Goal: Task Accomplishment & Management: Use online tool/utility

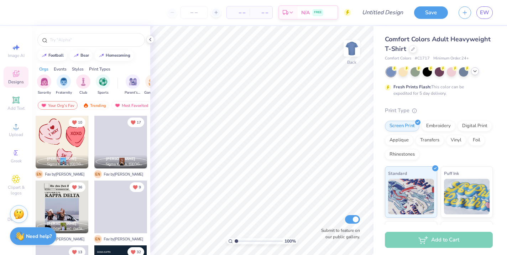
click at [473, 72] on icon at bounding box center [475, 71] width 6 height 6
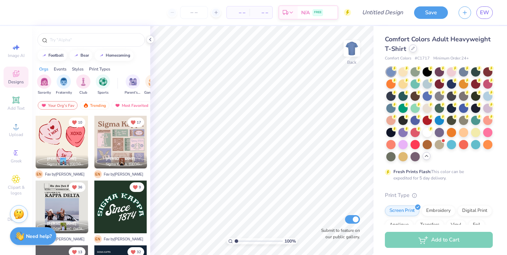
click at [413, 46] on div at bounding box center [413, 49] width 8 height 8
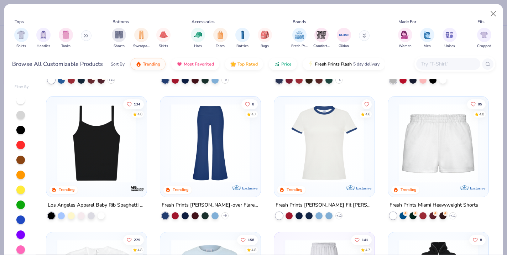
scroll to position [529, 0]
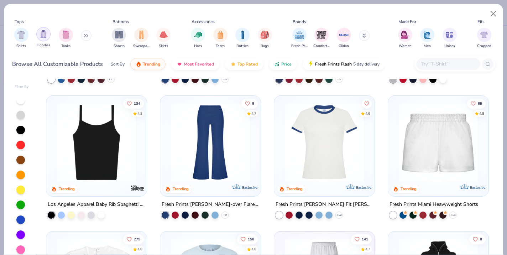
click at [43, 33] on img "filter for Hoodies" at bounding box center [44, 34] width 8 height 8
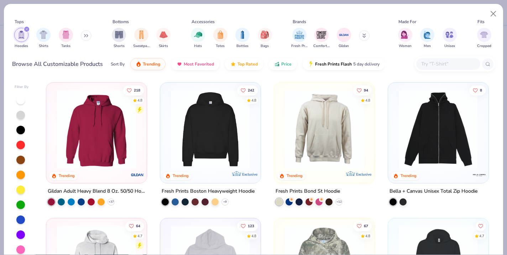
click at [98, 134] on img at bounding box center [96, 129] width 86 height 79
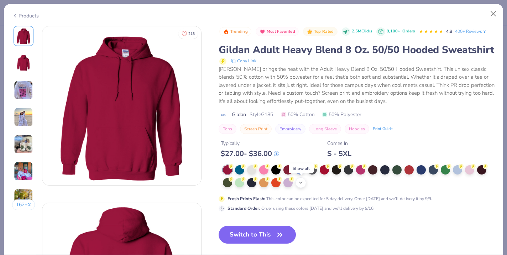
click at [302, 184] on icon at bounding box center [301, 183] width 6 height 6
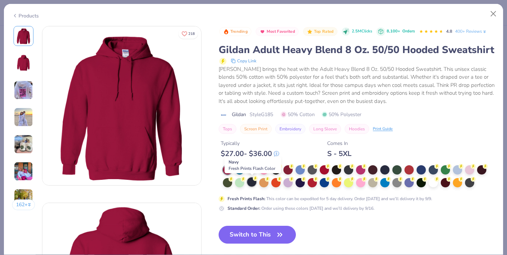
click at [250, 183] on div at bounding box center [251, 181] width 9 height 9
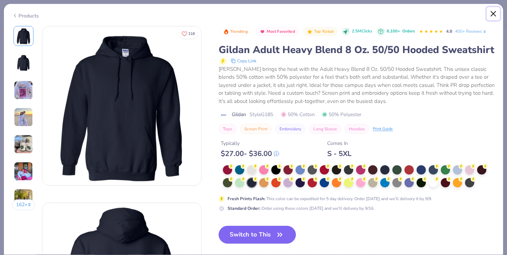
click at [495, 15] on button "Close" at bounding box center [494, 14] width 14 height 14
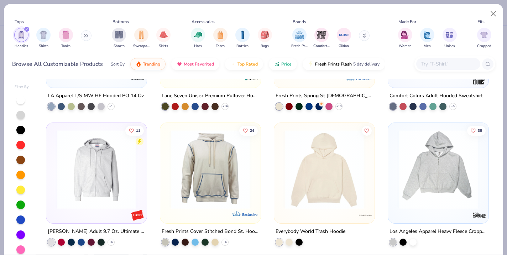
scroll to position [500, 0]
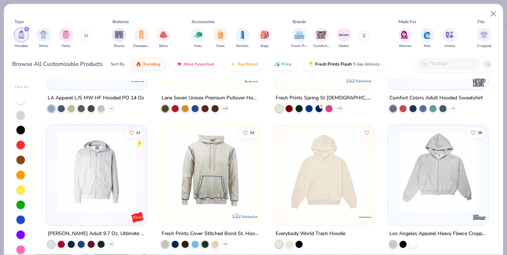
click at [432, 61] on input "text" at bounding box center [448, 64] width 55 height 8
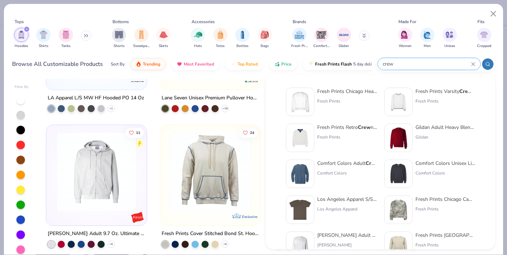
type input "crew"
click at [460, 93] on div "Fresh Prints Varsity Crew neck" at bounding box center [446, 91] width 60 height 7
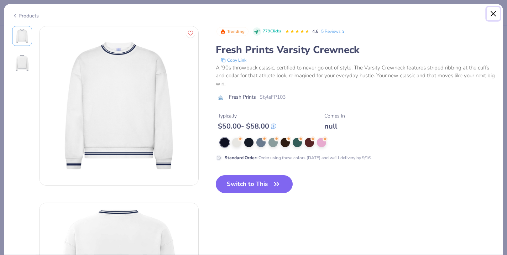
click at [494, 9] on button "Close" at bounding box center [494, 14] width 14 height 14
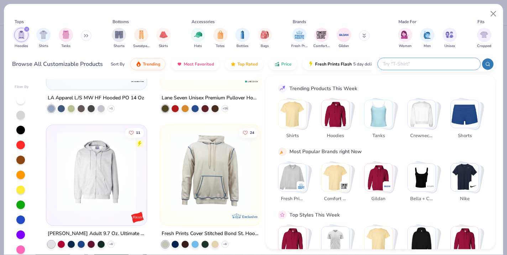
click at [449, 66] on input "text" at bounding box center [428, 64] width 93 height 8
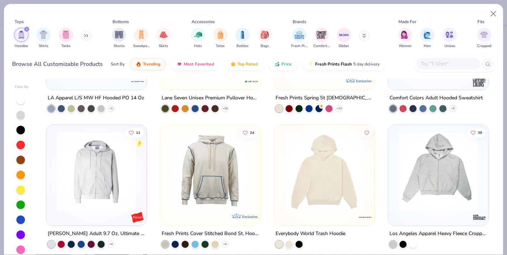
click at [88, 34] on icon at bounding box center [86, 36] width 4 height 4
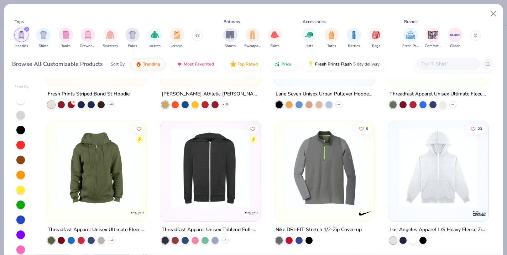
scroll to position [1046, 0]
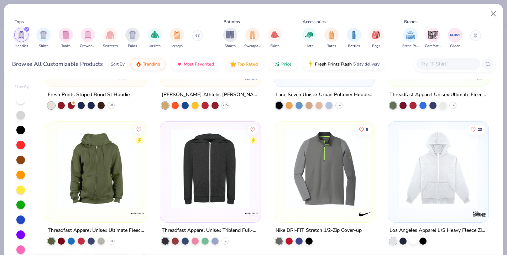
click at [445, 63] on input "text" at bounding box center [448, 64] width 55 height 8
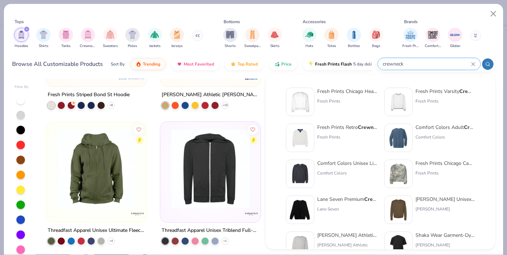
type input "crewneck"
click at [358, 125] on div "Fresh Prints Retro Crewneck" at bounding box center [347, 127] width 60 height 7
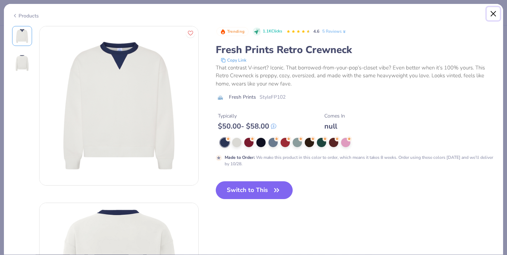
click at [492, 15] on button "Close" at bounding box center [494, 14] width 14 height 14
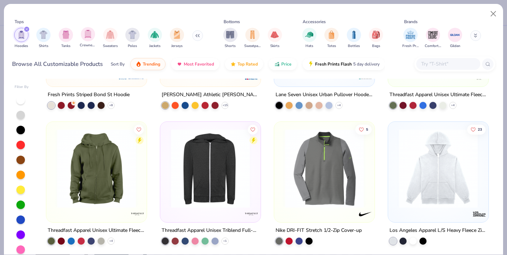
click at [94, 39] on div "Crewnecks" at bounding box center [88, 37] width 16 height 21
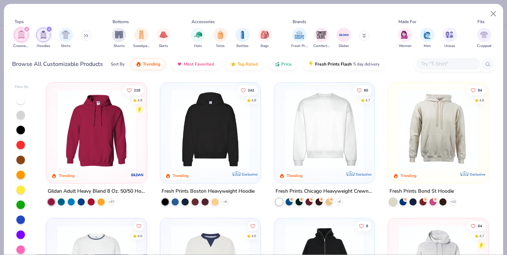
click at [48, 28] on icon "filter for Hoodies" at bounding box center [49, 29] width 2 height 2
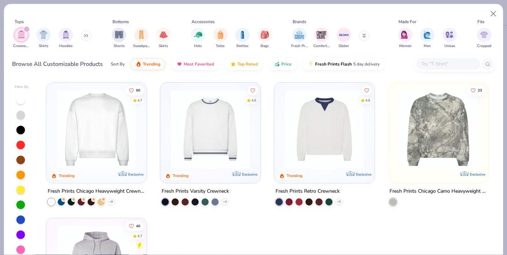
click at [107, 138] on img at bounding box center [96, 129] width 86 height 79
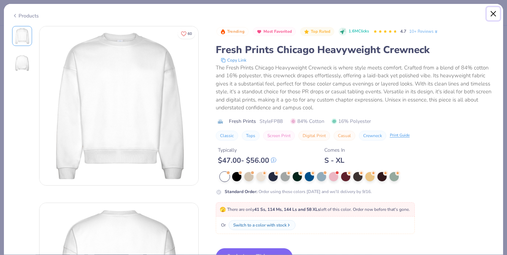
click at [496, 12] on button "Close" at bounding box center [494, 14] width 14 height 14
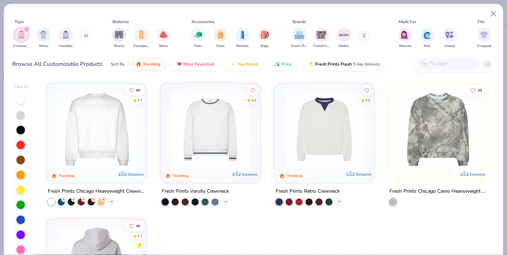
click at [98, 98] on img at bounding box center [96, 129] width 86 height 79
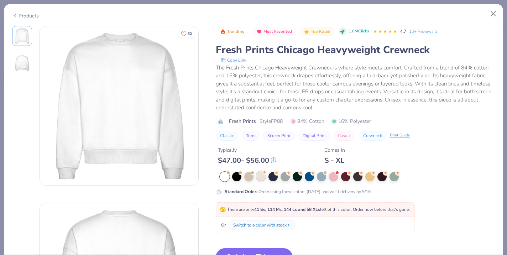
click at [263, 176] on div at bounding box center [261, 175] width 9 height 9
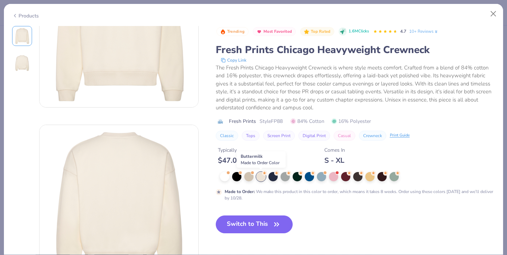
scroll to position [96, 0]
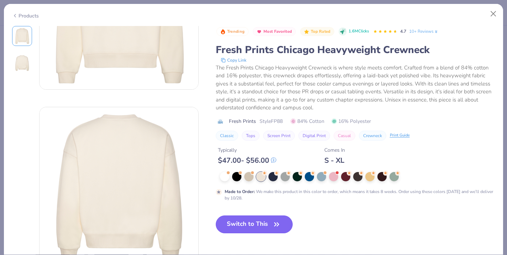
click at [266, 220] on button "Switch to This" at bounding box center [254, 225] width 77 height 18
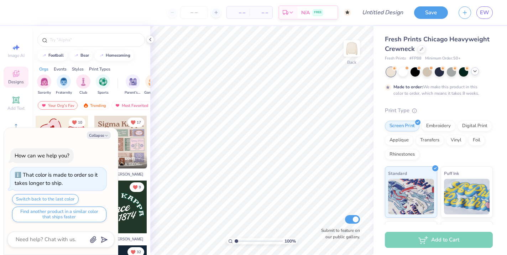
click at [473, 71] on icon at bounding box center [475, 71] width 6 height 6
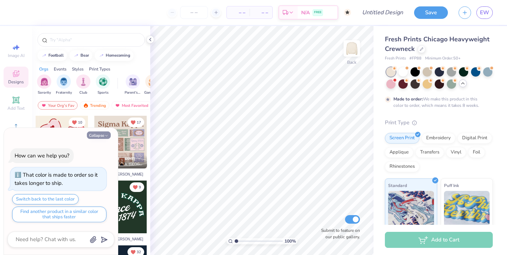
click at [100, 136] on button "Collapse" at bounding box center [99, 134] width 24 height 7
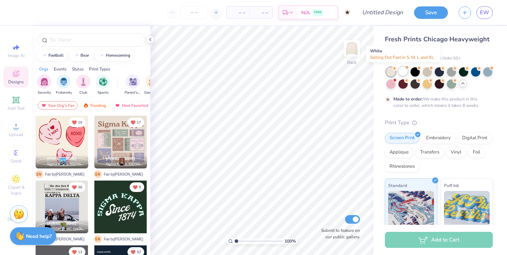
click at [405, 73] on div at bounding box center [403, 71] width 9 height 9
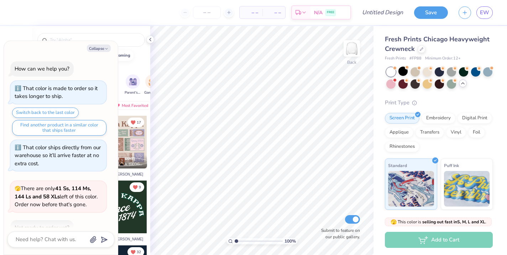
scroll to position [107, 0]
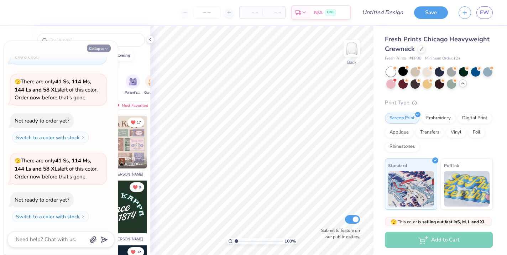
click at [105, 47] on icon "button" at bounding box center [106, 49] width 4 height 4
type textarea "x"
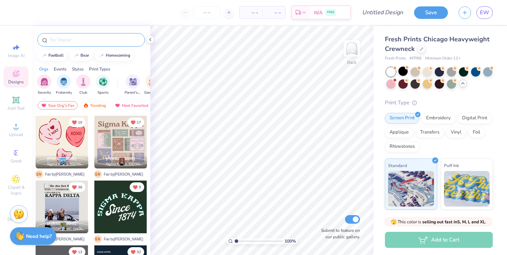
click at [102, 37] on input "text" at bounding box center [94, 39] width 91 height 7
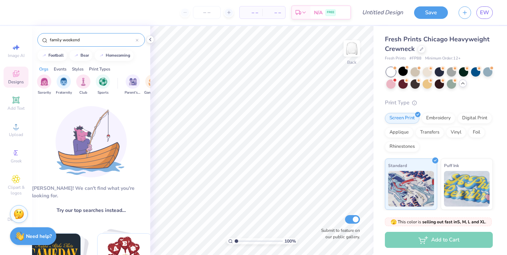
type input "family weekend"
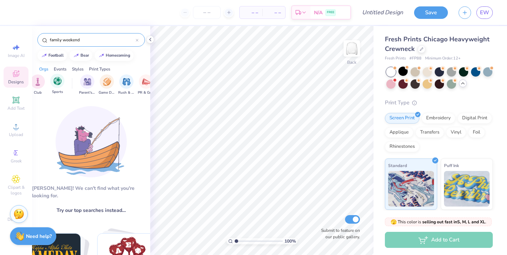
scroll to position [0, 46]
click at [89, 84] on img "filter for Parent's Weekend" at bounding box center [87, 81] width 8 height 8
click at [74, 41] on input "family weekend" at bounding box center [92, 39] width 87 height 7
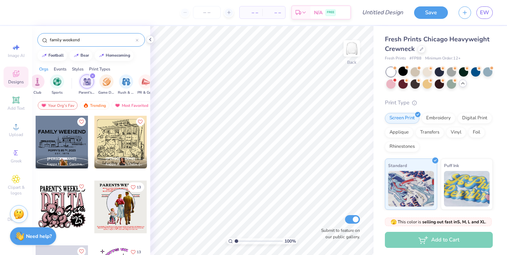
click at [139, 40] on div "family weekend" at bounding box center [91, 40] width 108 height 14
click at [138, 39] on icon at bounding box center [137, 40] width 3 height 3
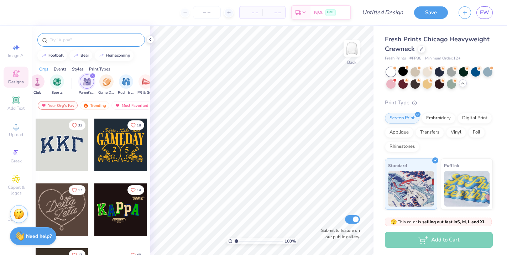
scroll to position [0, 0]
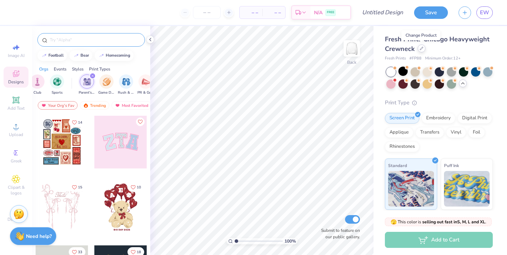
click at [424, 49] on div at bounding box center [422, 49] width 8 height 8
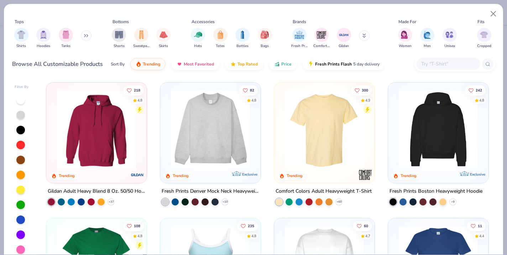
click at [86, 36] on icon at bounding box center [86, 36] width 4 height 4
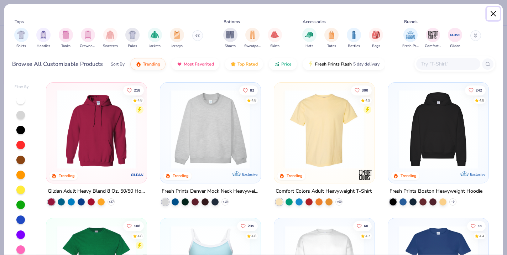
click at [498, 15] on button "Close" at bounding box center [494, 14] width 14 height 14
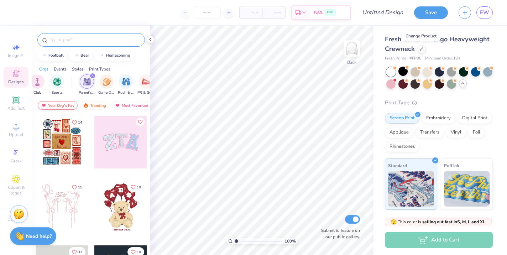
click at [69, 103] on div "Your Org's Fav" at bounding box center [58, 105] width 40 height 9
click at [71, 108] on div "Your Org's Fav" at bounding box center [58, 105] width 40 height 9
click at [60, 104] on div "Trending" at bounding box center [53, 105] width 30 height 9
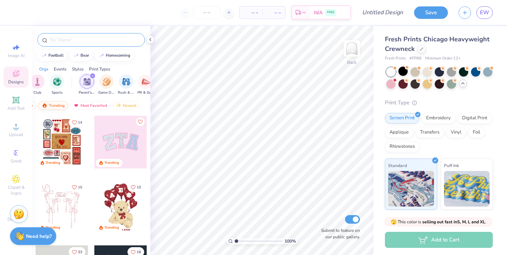
click at [60, 105] on div "Trending" at bounding box center [53, 105] width 30 height 9
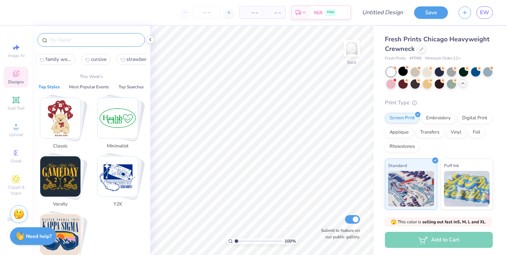
click at [92, 41] on input "text" at bounding box center [94, 39] width 91 height 7
click at [116, 185] on img "Stack Card Button Y2K" at bounding box center [118, 176] width 40 height 40
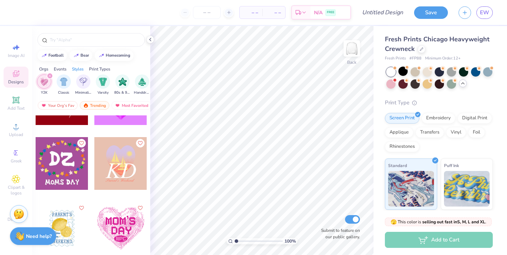
scroll to position [498, 0]
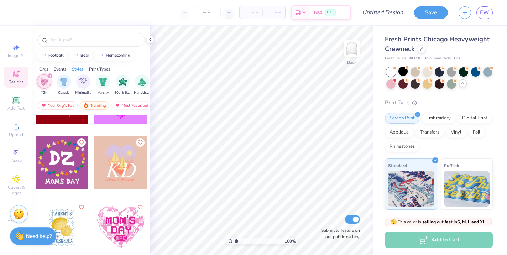
click at [49, 76] on icon "filter for Y2K" at bounding box center [50, 76] width 2 height 2
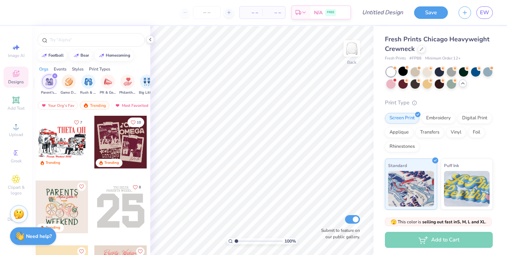
scroll to position [0, 0]
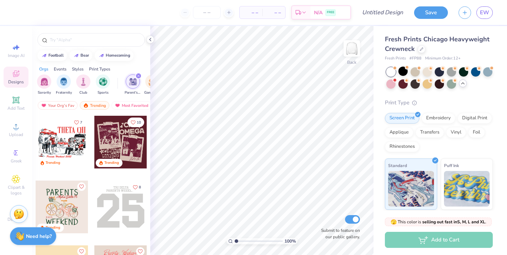
click at [62, 70] on div "Events" at bounding box center [60, 69] width 13 height 6
click at [48, 86] on div "filter for Parent's Weekend" at bounding box center [44, 81] width 14 height 14
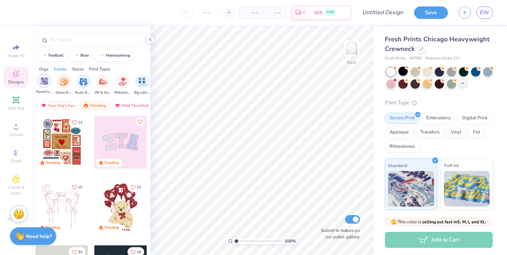
click at [48, 86] on div "filter for Parent's Weekend" at bounding box center [44, 81] width 14 height 14
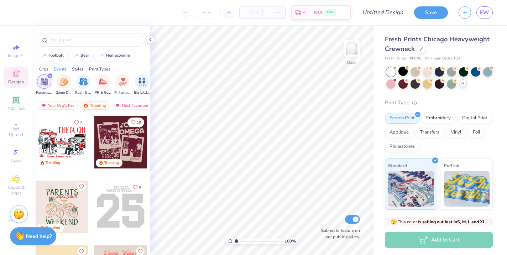
click at [100, 106] on div "Trending" at bounding box center [95, 105] width 30 height 9
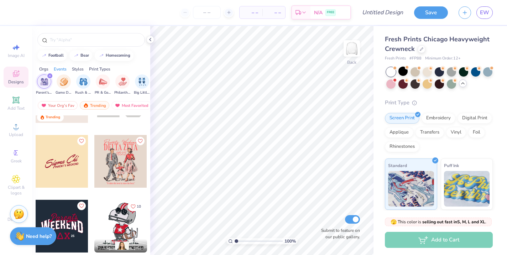
scroll to position [0, 0]
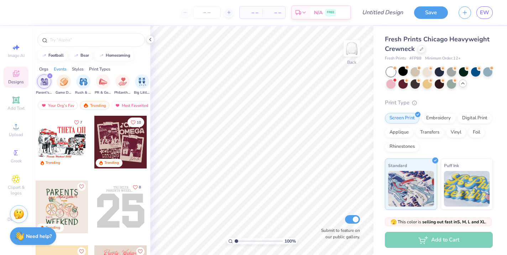
click at [131, 137] on div at bounding box center [120, 142] width 53 height 53
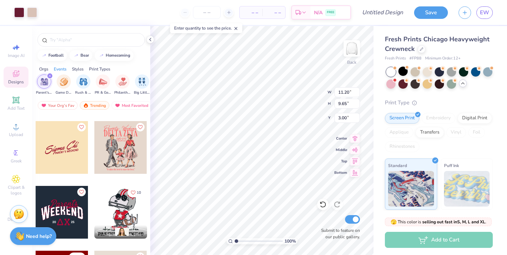
scroll to position [186, 0]
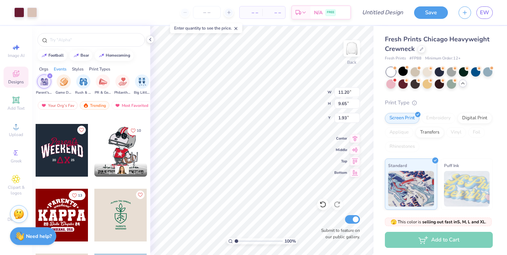
type input "1.93"
type input "8.26"
type input "7.12"
type input "3.00"
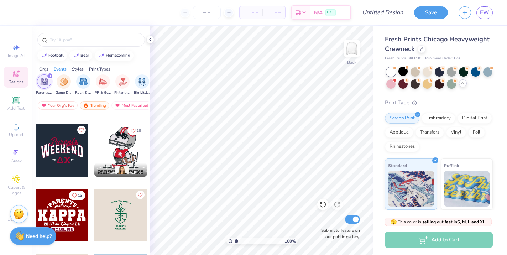
click at [462, 85] on icon at bounding box center [463, 84] width 6 height 6
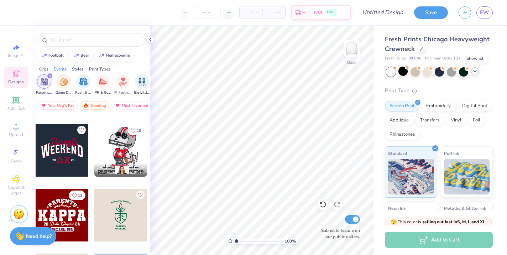
click at [475, 72] on icon at bounding box center [475, 71] width 6 height 6
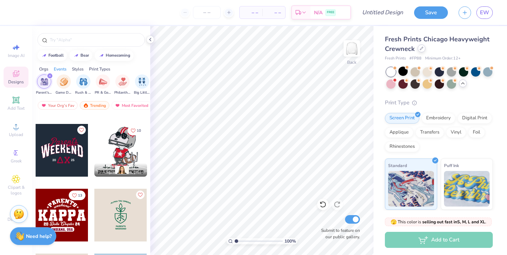
click at [425, 47] on div at bounding box center [422, 49] width 8 height 8
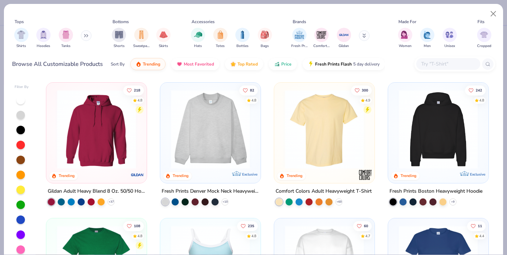
click at [443, 67] on input "text" at bounding box center [448, 64] width 55 height 8
click at [84, 37] on button at bounding box center [86, 35] width 11 height 11
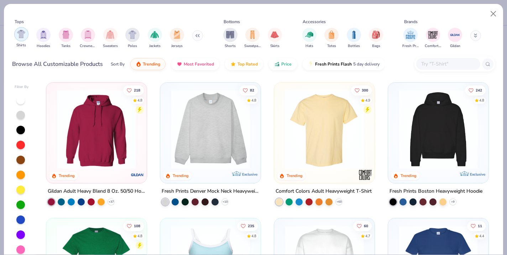
click at [20, 36] on img "filter for Shirts" at bounding box center [21, 34] width 8 height 8
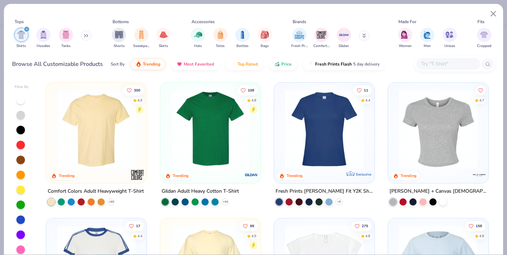
click at [93, 136] on img at bounding box center [96, 129] width 86 height 79
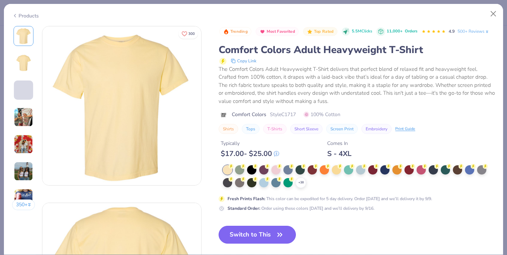
click at [271, 234] on button "Switch to This" at bounding box center [257, 235] width 77 height 18
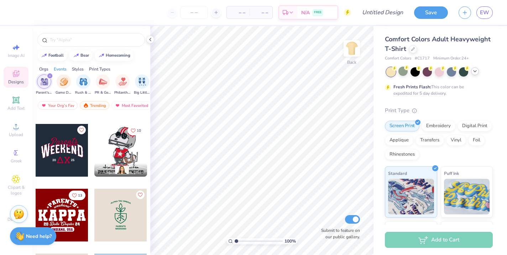
click at [476, 74] on div at bounding box center [475, 71] width 8 height 8
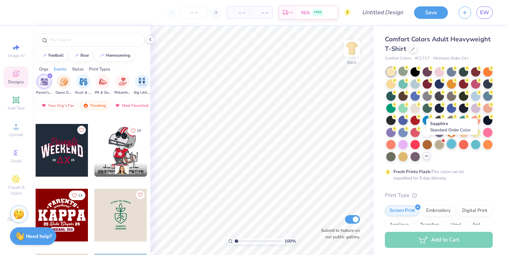
click at [453, 146] on div at bounding box center [451, 143] width 9 height 9
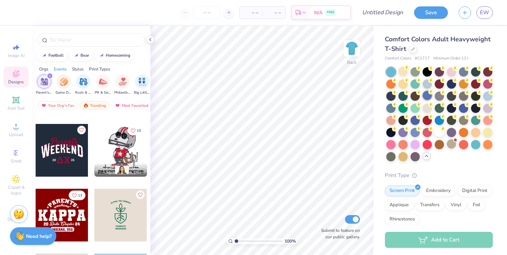
click at [430, 95] on div at bounding box center [427, 95] width 9 height 9
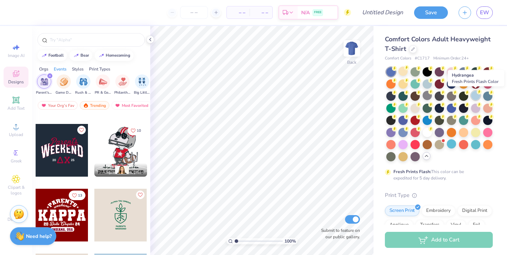
click at [477, 95] on div at bounding box center [475, 95] width 9 height 9
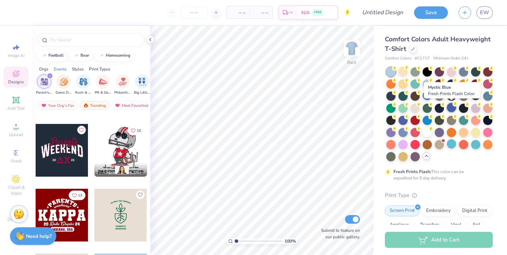
click at [452, 107] on div at bounding box center [451, 107] width 9 height 9
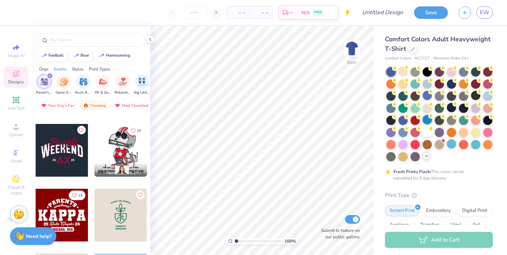
click at [427, 121] on div at bounding box center [427, 119] width 9 height 9
click at [418, 95] on div at bounding box center [415, 95] width 9 height 9
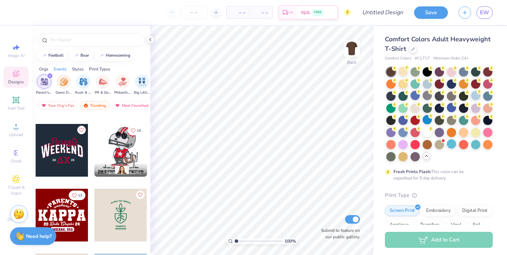
click at [429, 145] on div at bounding box center [427, 144] width 9 height 9
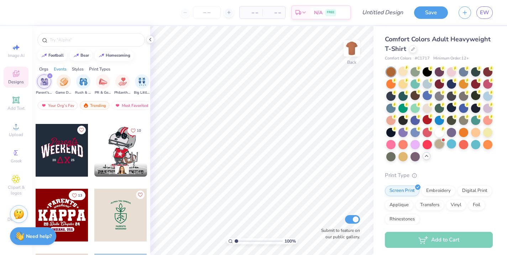
click at [440, 145] on div at bounding box center [439, 143] width 9 height 9
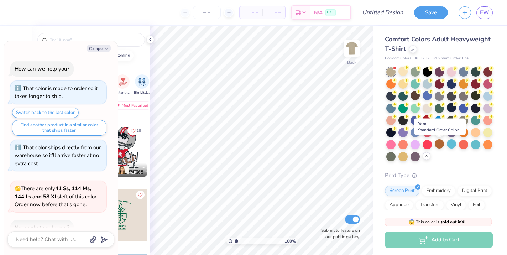
scroll to position [200, 0]
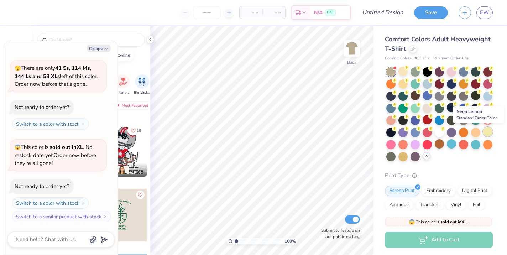
click at [486, 131] on div at bounding box center [487, 131] width 9 height 9
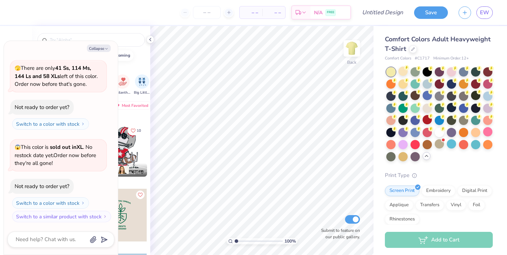
click at [391, 72] on div at bounding box center [391, 71] width 9 height 9
click at [412, 108] on div at bounding box center [415, 107] width 9 height 9
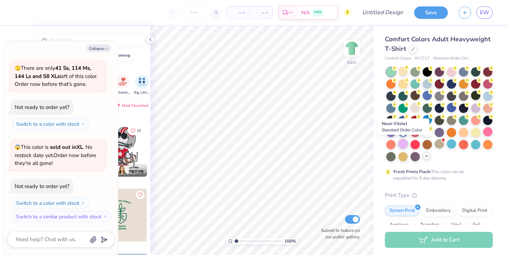
click at [403, 143] on div at bounding box center [403, 143] width 9 height 9
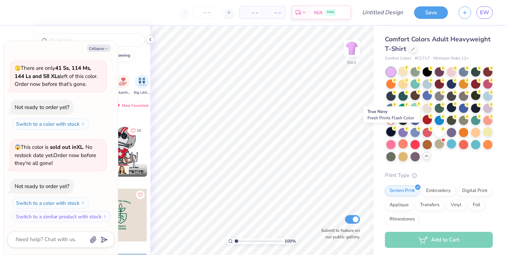
click at [390, 131] on div at bounding box center [391, 131] width 9 height 9
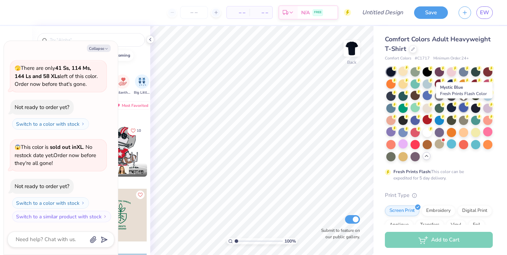
click at [464, 107] on div at bounding box center [463, 107] width 9 height 9
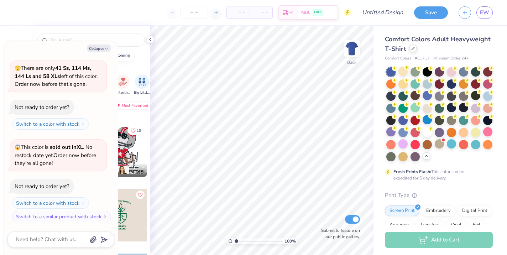
click at [413, 50] on icon at bounding box center [413, 49] width 4 height 4
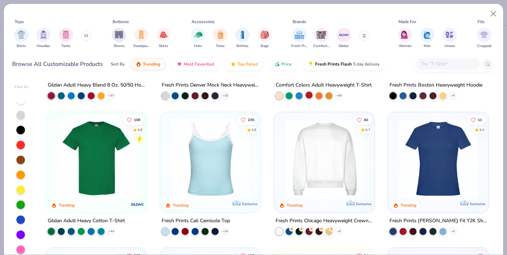
scroll to position [108, 0]
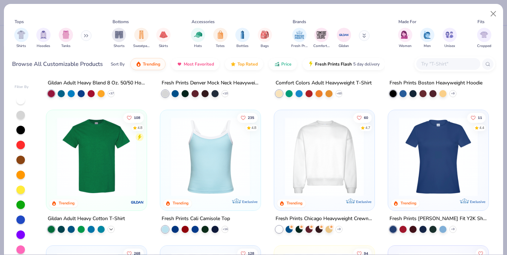
click at [112, 227] on icon at bounding box center [111, 229] width 6 height 6
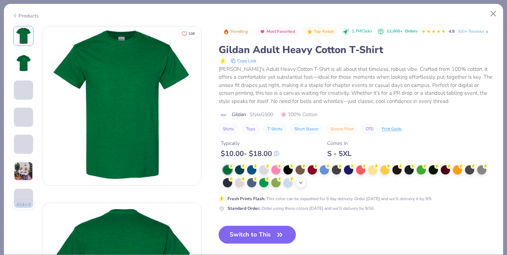
click at [300, 183] on polyline at bounding box center [301, 182] width 3 height 1
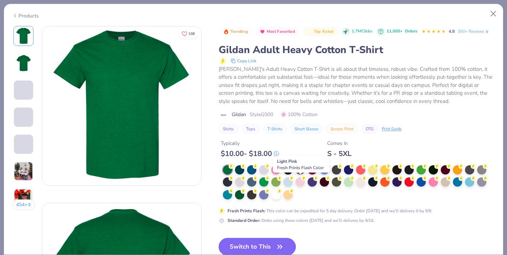
scroll to position [22, 0]
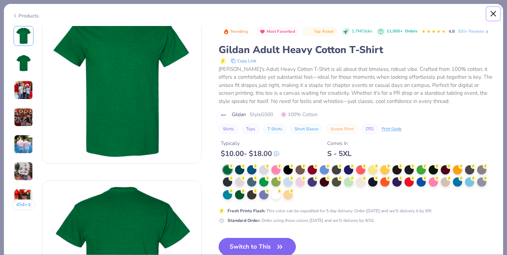
click at [491, 19] on button "Close" at bounding box center [494, 14] width 14 height 14
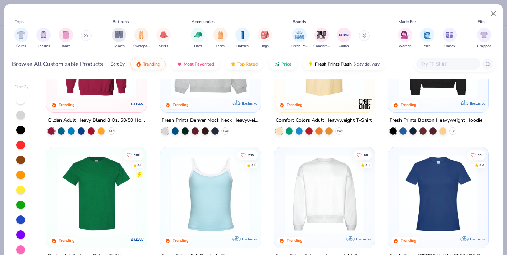
scroll to position [70, 0]
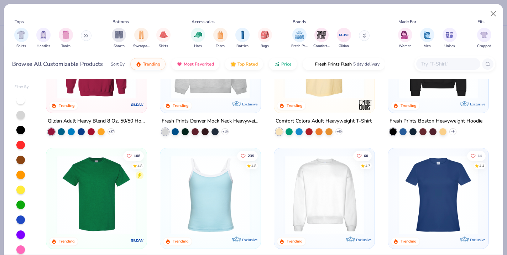
click at [108, 195] on img at bounding box center [96, 194] width 86 height 79
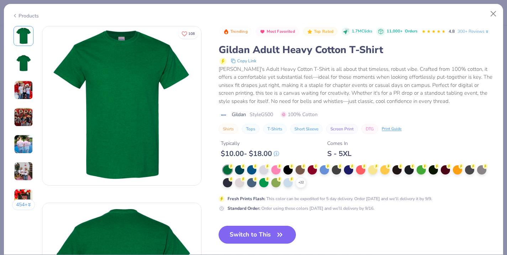
click at [260, 239] on button "Switch to This" at bounding box center [257, 235] width 77 height 18
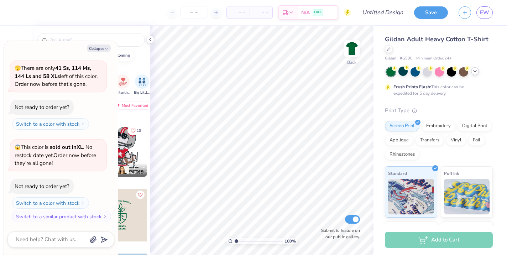
click at [472, 73] on div at bounding box center [475, 71] width 8 height 8
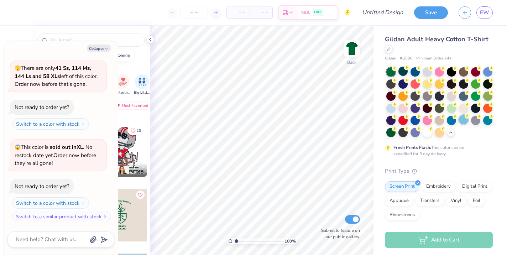
click at [464, 119] on div at bounding box center [463, 119] width 9 height 9
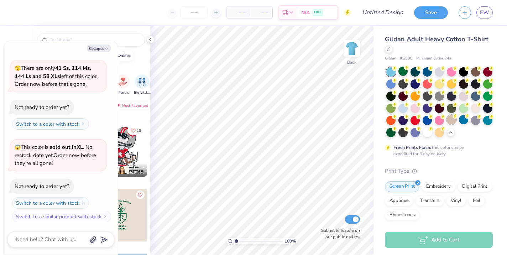
click at [453, 121] on div at bounding box center [451, 119] width 9 height 9
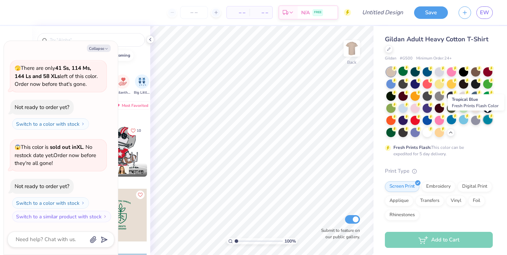
click at [488, 118] on div at bounding box center [487, 119] width 9 height 9
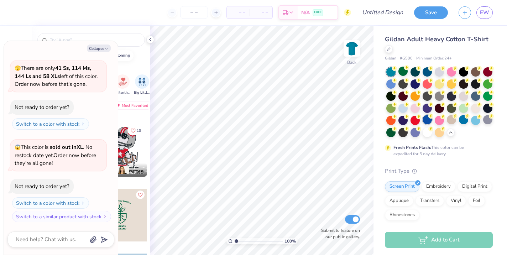
click at [428, 119] on div at bounding box center [427, 119] width 9 height 9
click at [414, 88] on div at bounding box center [415, 83] width 9 height 9
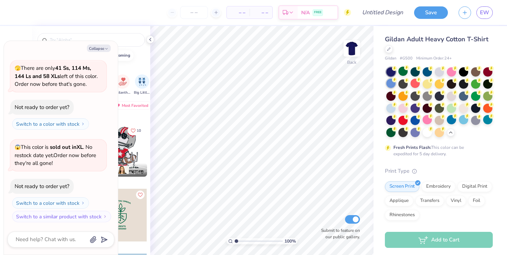
click at [391, 82] on div at bounding box center [391, 83] width 9 height 9
click at [475, 72] on div at bounding box center [475, 71] width 9 height 9
click at [393, 83] on div at bounding box center [391, 83] width 9 height 9
click at [392, 85] on div at bounding box center [391, 83] width 9 height 9
click at [352, 42] on img at bounding box center [352, 48] width 29 height 29
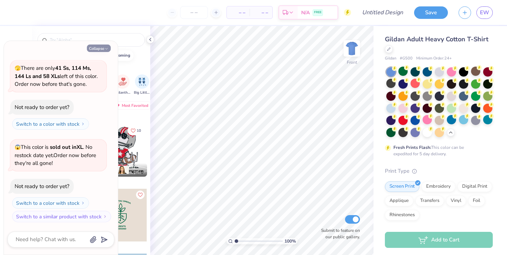
click at [94, 48] on button "Collapse" at bounding box center [99, 48] width 24 height 7
type textarea "x"
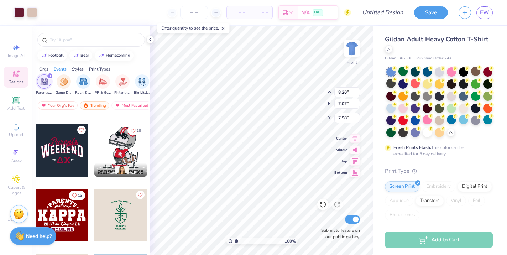
type input "7.98"
type input "10.85"
type input "9.35"
type input "9.05"
type input "8.88"
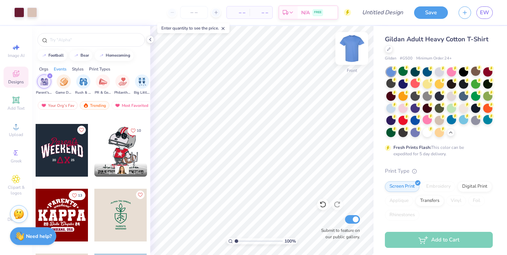
click at [350, 55] on img at bounding box center [352, 48] width 29 height 29
click at [351, 52] on img at bounding box center [352, 48] width 29 height 29
click at [476, 73] on div at bounding box center [475, 71] width 9 height 9
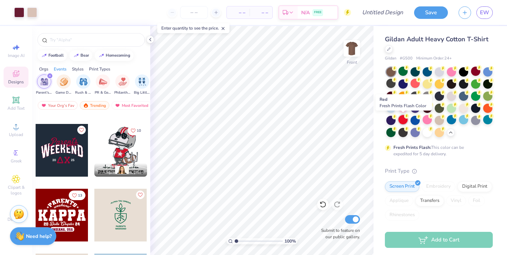
click at [403, 120] on div at bounding box center [403, 119] width 9 height 9
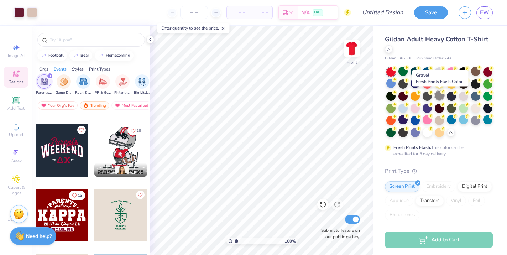
click at [438, 96] on div at bounding box center [439, 95] width 9 height 9
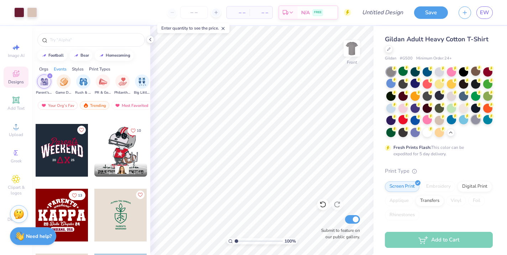
click at [477, 119] on div at bounding box center [475, 119] width 9 height 9
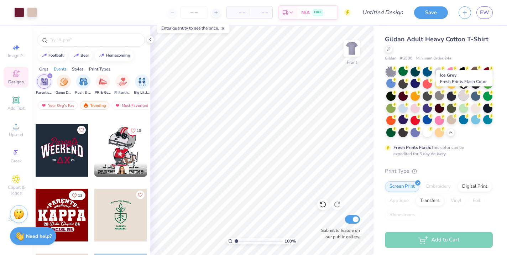
click at [464, 97] on div at bounding box center [463, 95] width 9 height 9
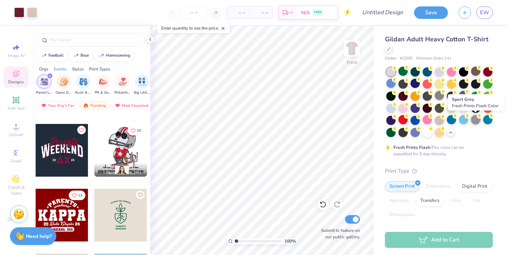
click at [474, 121] on div at bounding box center [475, 119] width 9 height 9
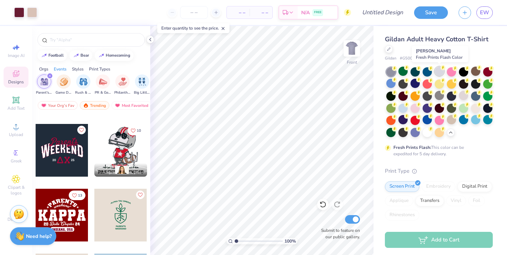
click at [439, 72] on div at bounding box center [439, 71] width 9 height 9
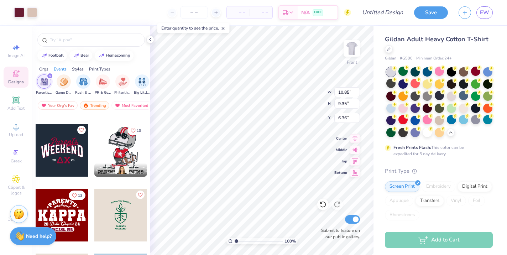
type input "6.36"
type input "9.58"
type input "11.45"
type input "9.87"
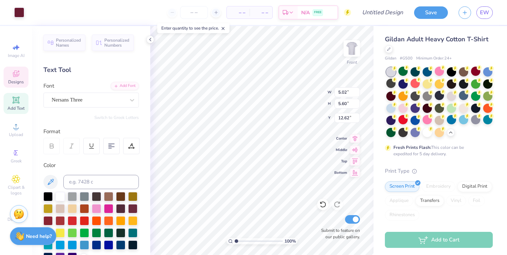
type input "5.02"
type input "5.60"
type input "12.62"
type input "2.79"
type input "1.24"
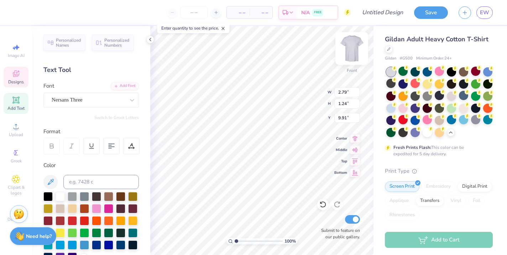
type input "9.91"
type textarea "Sig"
type input "6.05"
type input "1.51"
type input "11.15"
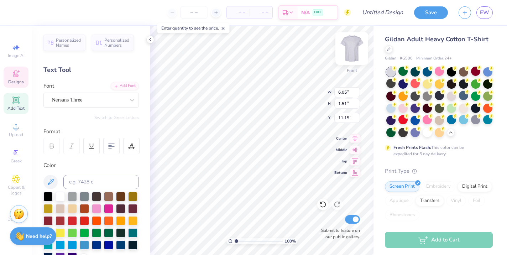
type textarea "Kappa"
type textarea "Kap"
type input "2.45"
click at [243, 241] on input "range" at bounding box center [259, 241] width 48 height 6
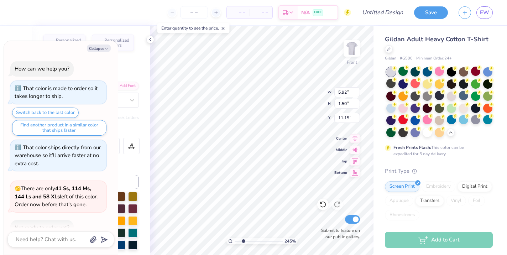
scroll to position [243, 0]
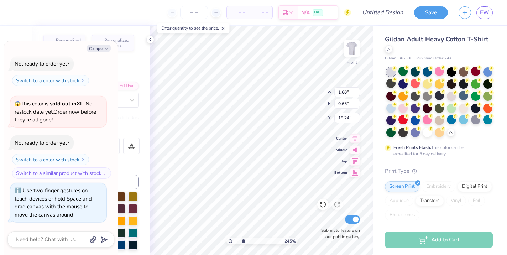
type textarea "x"
type input "1.60"
type input "0.65"
type input "18.24"
click at [224, 28] on line at bounding box center [223, 28] width 2 height 2
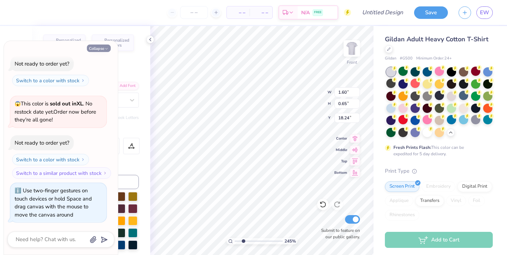
click at [99, 52] on button "Collapse" at bounding box center [99, 48] width 24 height 7
type textarea "x"
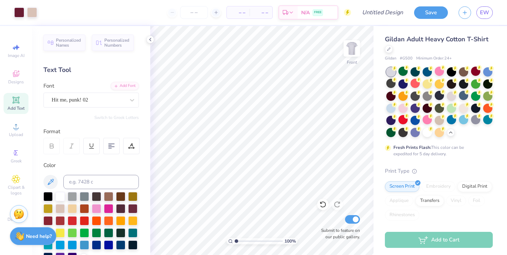
drag, startPoint x: 244, startPoint y: 241, endPoint x: 227, endPoint y: 244, distance: 17.7
type input "1"
click at [235, 244] on input "range" at bounding box center [259, 241] width 48 height 6
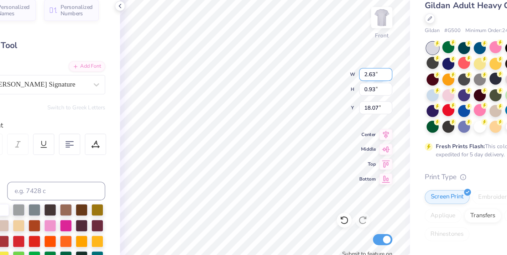
scroll to position [0, 0]
type textarea "L"
type textarea "Kappa Zeta"
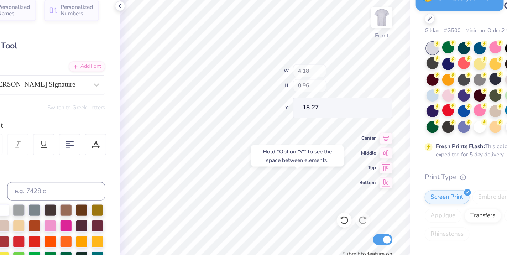
type input "18.27"
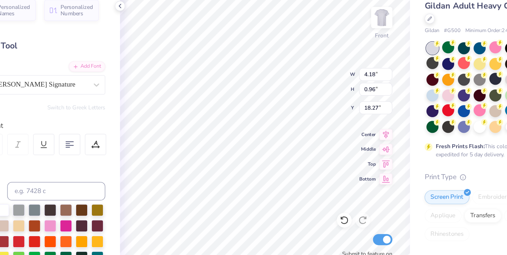
type input "4.19"
type input "1.02"
type input "17.82"
type input "0.92"
type input "17.88"
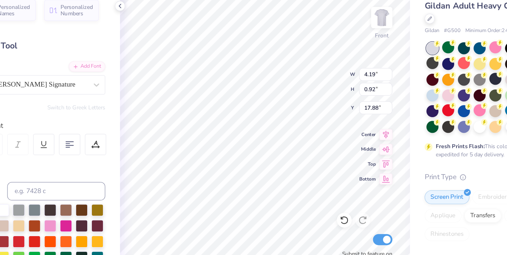
type input "17.82"
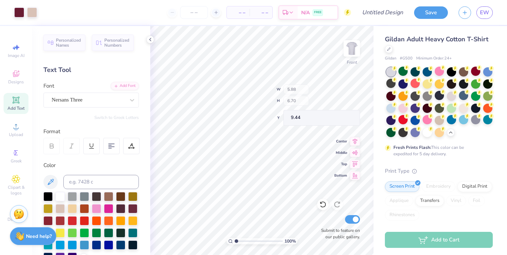
type input "5.88"
type input "6.70"
type input "9.44"
click at [318, 225] on div "100 % Front Submit to feature on our public gallery." at bounding box center [261, 140] width 223 height 229
click at [35, 11] on div at bounding box center [32, 12] width 10 height 10
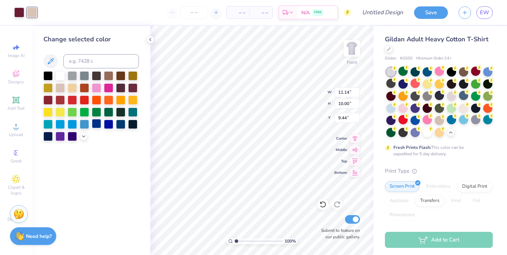
click at [95, 126] on div at bounding box center [96, 123] width 9 height 9
click at [62, 72] on div at bounding box center [60, 75] width 9 height 9
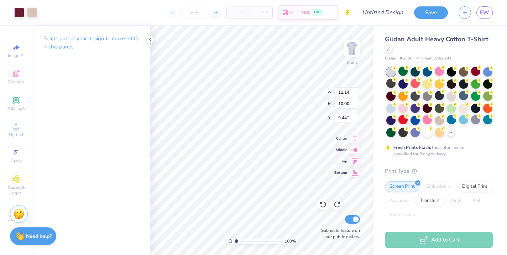
click at [144, 236] on div "Select part of your design to make edits in this panel" at bounding box center [91, 140] width 118 height 229
click at [28, 10] on div at bounding box center [32, 12] width 10 height 10
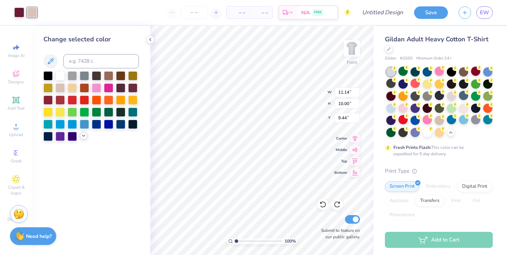
click at [85, 135] on polyline at bounding box center [83, 135] width 3 height 1
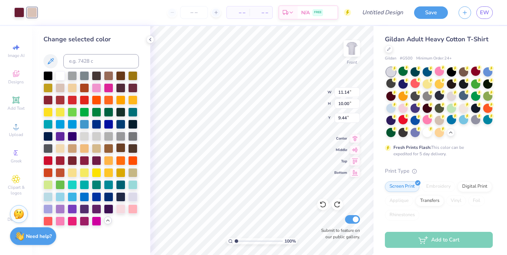
click at [121, 148] on div at bounding box center [120, 147] width 9 height 9
click at [133, 197] on div at bounding box center [132, 196] width 9 height 9
click at [430, 134] on div at bounding box center [427, 131] width 9 height 9
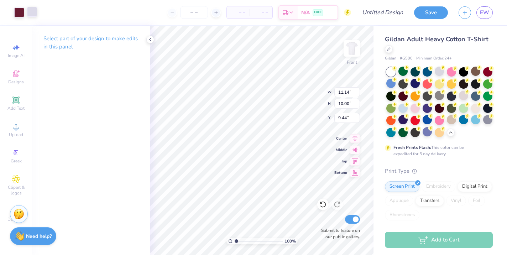
click at [33, 13] on div at bounding box center [32, 12] width 10 height 10
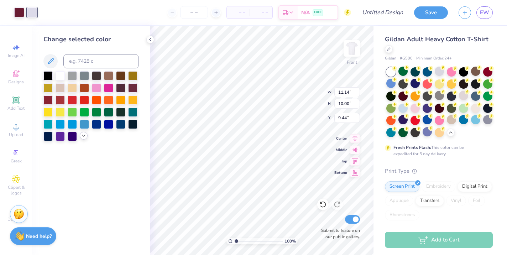
click at [83, 134] on icon at bounding box center [84, 136] width 6 height 6
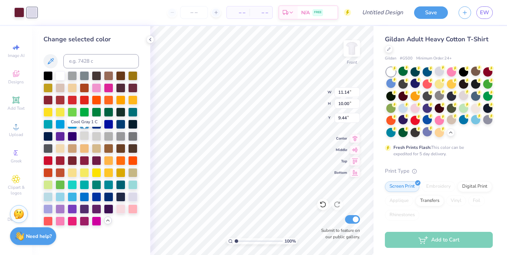
click at [86, 134] on div at bounding box center [84, 135] width 9 height 9
click at [121, 137] on div at bounding box center [120, 135] width 9 height 9
click at [111, 138] on div at bounding box center [108, 135] width 9 height 9
click at [98, 136] on div at bounding box center [96, 135] width 9 height 9
click at [95, 136] on div at bounding box center [96, 135] width 9 height 9
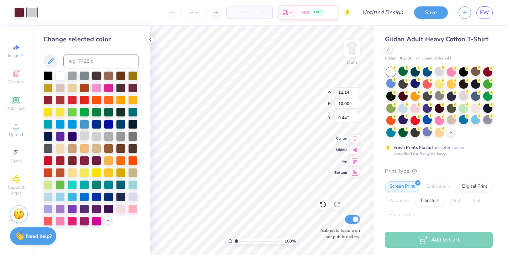
click at [84, 136] on div at bounding box center [84, 135] width 9 height 9
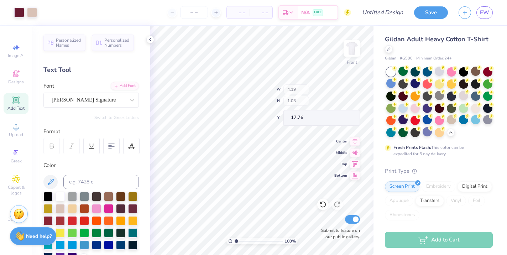
type input "1.03"
type input "17.76"
type input "0.94"
type input "17.86"
type input "17.82"
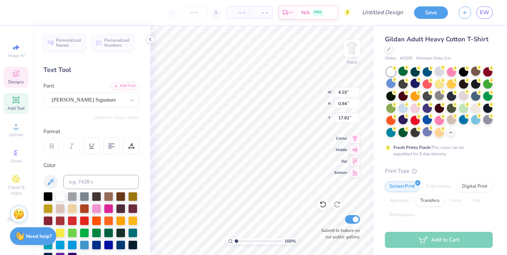
scroll to position [0, 0]
type textarea "SK"
type input "18.27"
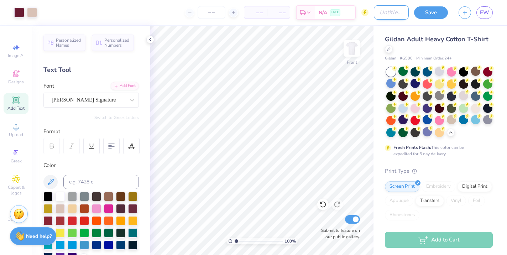
click at [384, 16] on input "Design Title" at bounding box center [391, 12] width 35 height 14
type input "Family Weekend"
click at [434, 16] on button "Save" at bounding box center [431, 11] width 34 height 12
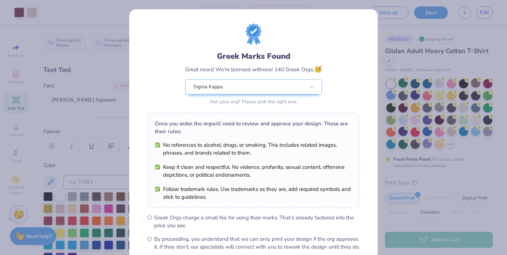
scroll to position [78, 0]
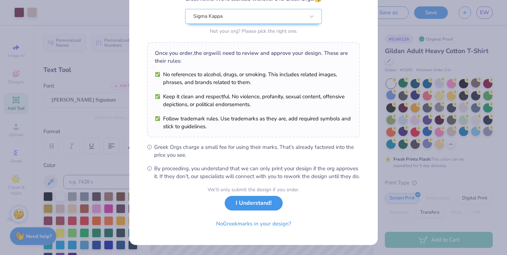
click at [269, 202] on button "I Understand!" at bounding box center [254, 203] width 58 height 15
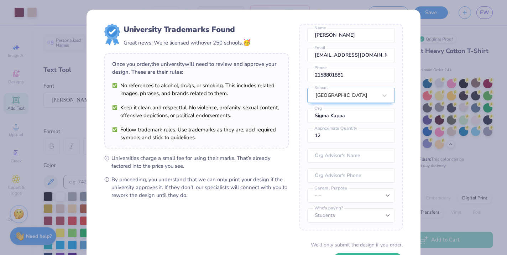
scroll to position [55, 0]
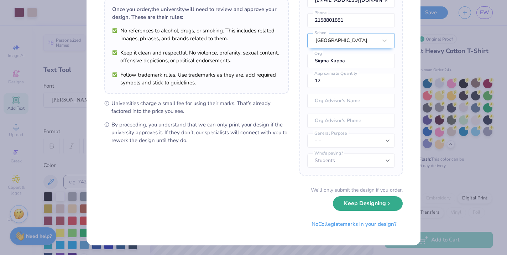
click at [372, 208] on button "Keep Designing" at bounding box center [368, 203] width 70 height 15
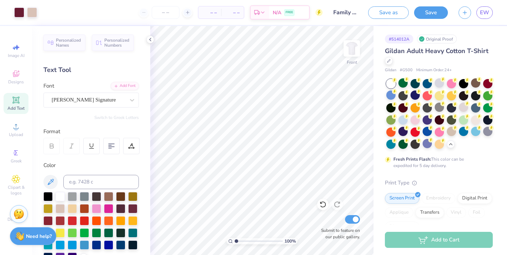
scroll to position [0, 0]
click at [355, 51] on img at bounding box center [352, 48] width 29 height 29
click at [352, 48] on img at bounding box center [352, 48] width 29 height 29
click at [353, 48] on img at bounding box center [352, 48] width 29 height 29
click at [22, 76] on div "Designs" at bounding box center [16, 77] width 25 height 21
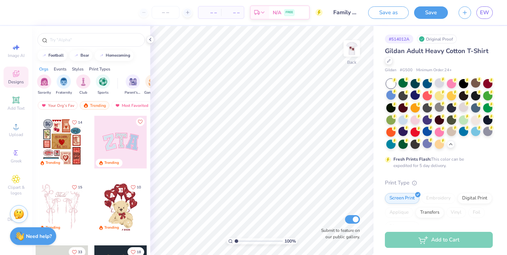
click at [99, 100] on div "Your Org's Fav Trending Most Favorited Newest" at bounding box center [91, 107] width 118 height 16
click at [98, 104] on div "Trending" at bounding box center [95, 105] width 30 height 9
click at [56, 84] on div "Fraternity" at bounding box center [64, 84] width 16 height 21
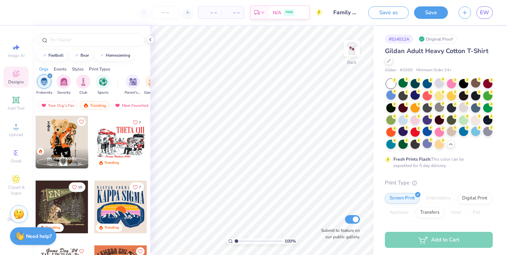
click at [47, 79] on img "filter for Fraternity" at bounding box center [44, 82] width 8 height 8
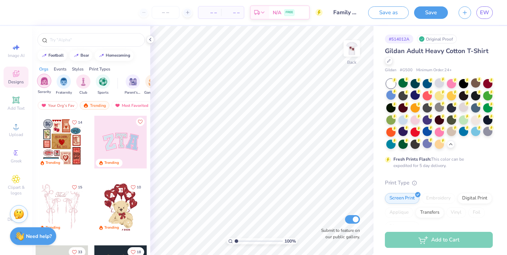
click at [43, 81] on img "filter for Sorority" at bounding box center [44, 81] width 8 height 8
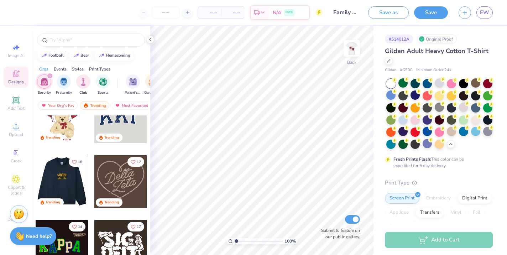
scroll to position [23, 0]
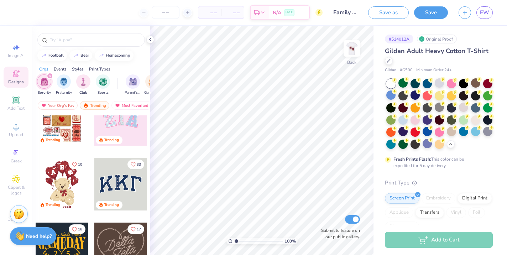
click at [121, 183] on div at bounding box center [120, 184] width 53 height 53
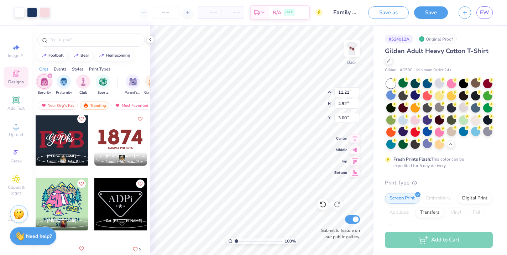
scroll to position [2355, 0]
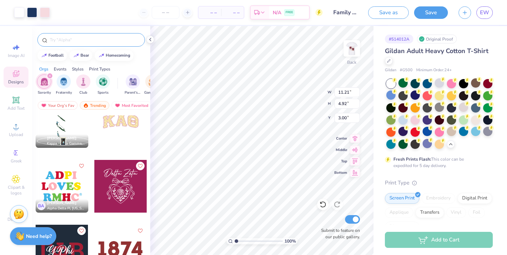
click at [66, 42] on input "text" at bounding box center [94, 39] width 91 height 7
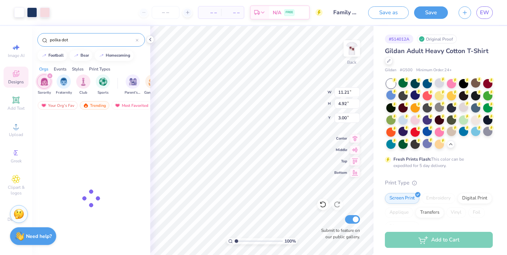
type input "polka dot"
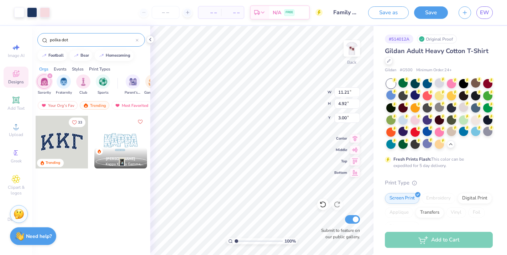
type input "11.21"
type input "4.92"
type input "3.00"
click at [485, 12] on span "EW" at bounding box center [484, 13] width 9 height 8
click at [136, 79] on img "filter for Parent's Weekend" at bounding box center [133, 81] width 8 height 8
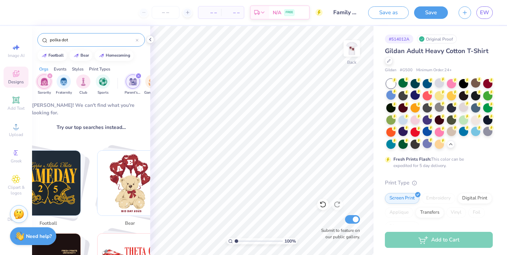
scroll to position [98, 0]
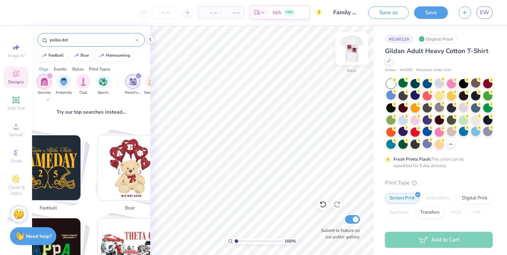
click at [350, 49] on img at bounding box center [352, 48] width 29 height 29
click at [139, 77] on icon "filter for Parent's Weekend" at bounding box center [139, 76] width 2 height 2
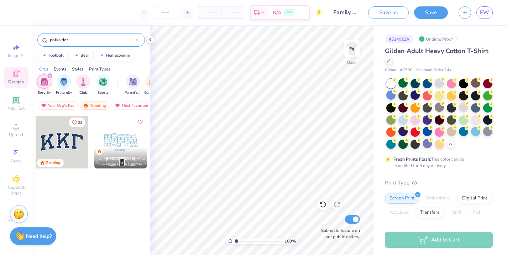
click at [50, 76] on icon "filter for Sorority" at bounding box center [50, 76] width 2 height 2
click at [139, 37] on div "polka dot" at bounding box center [91, 40] width 108 height 14
click at [136, 42] on div at bounding box center [137, 40] width 3 height 6
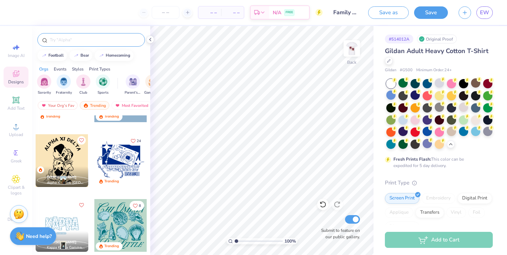
scroll to position [806, 0]
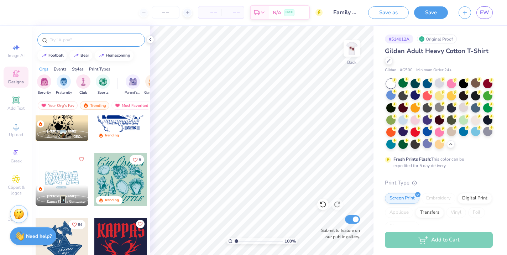
click at [67, 172] on div at bounding box center [62, 179] width 53 height 53
type input "4.55"
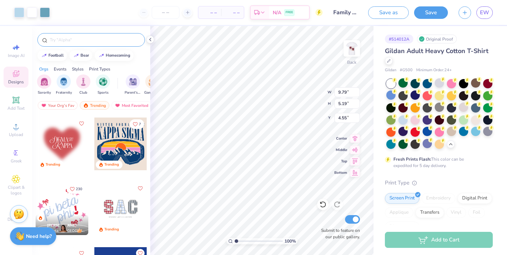
scroll to position [1013, 0]
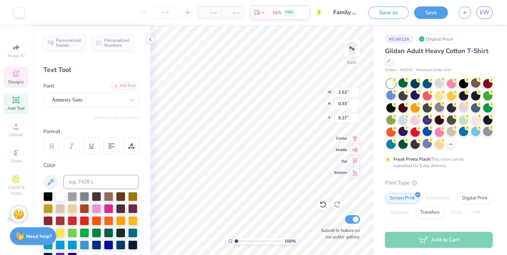
type input "9.27"
type input "2.94"
type input "0.61"
type input "9.13"
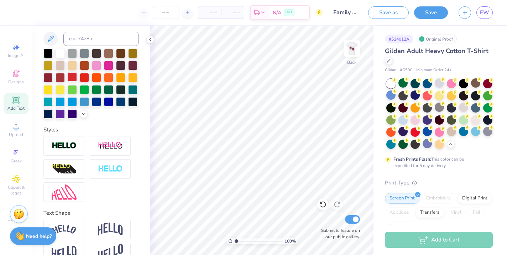
scroll to position [159, 0]
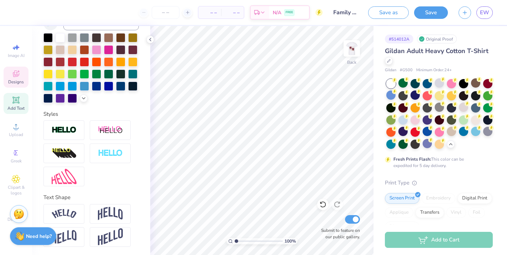
click at [20, 77] on icon at bounding box center [16, 73] width 9 height 9
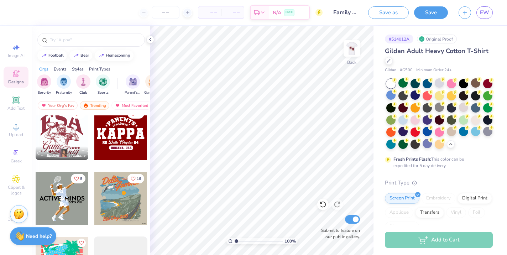
scroll to position [3094, 0]
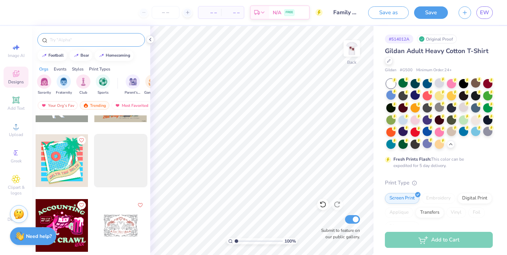
click at [106, 39] on input "text" at bounding box center [94, 39] width 91 height 7
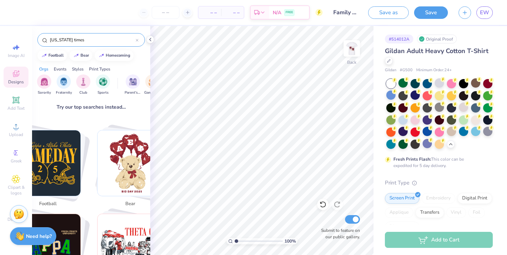
scroll to position [121, 0]
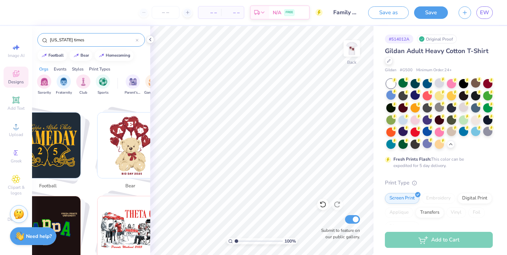
click at [86, 40] on input "[US_STATE] times" at bounding box center [92, 39] width 87 height 7
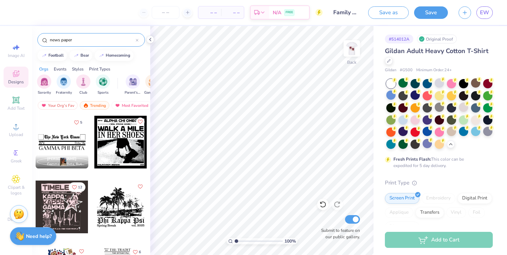
type input "news paper"
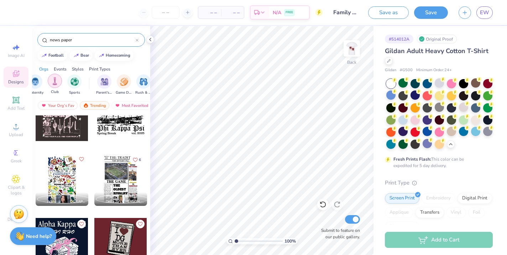
scroll to position [0, 33]
click at [101, 81] on img "filter for Parent's Weekend" at bounding box center [100, 81] width 8 height 8
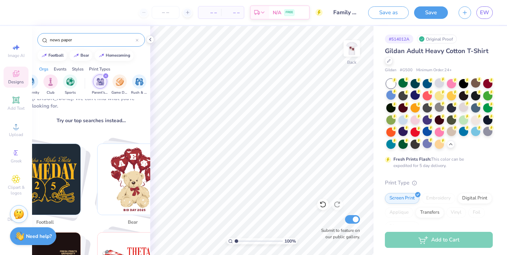
scroll to position [89, 0]
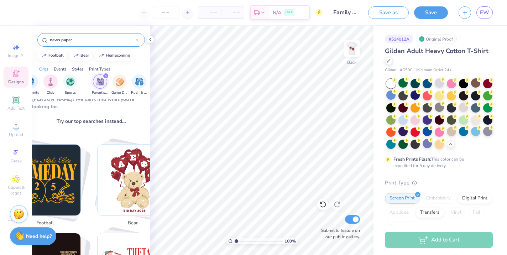
click at [97, 87] on div "filter for Parent's Weekend" at bounding box center [100, 81] width 14 height 14
